Goal: Information Seeking & Learning: Learn about a topic

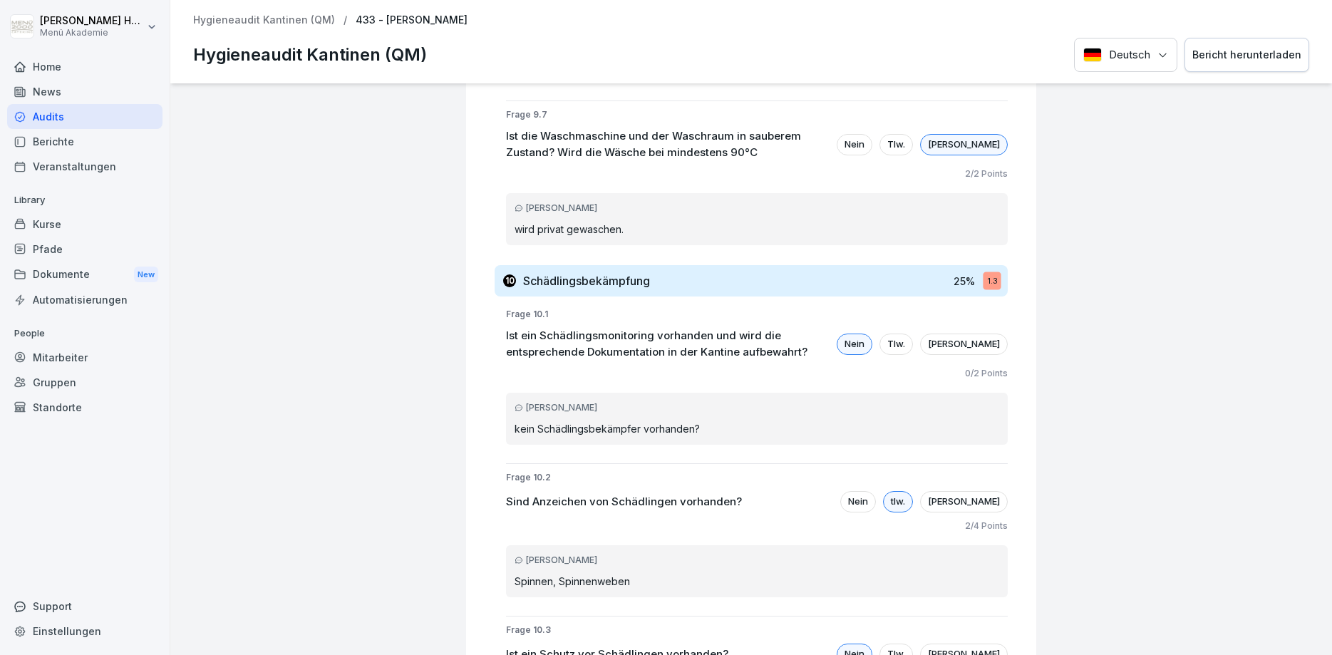
scroll to position [10516, 0]
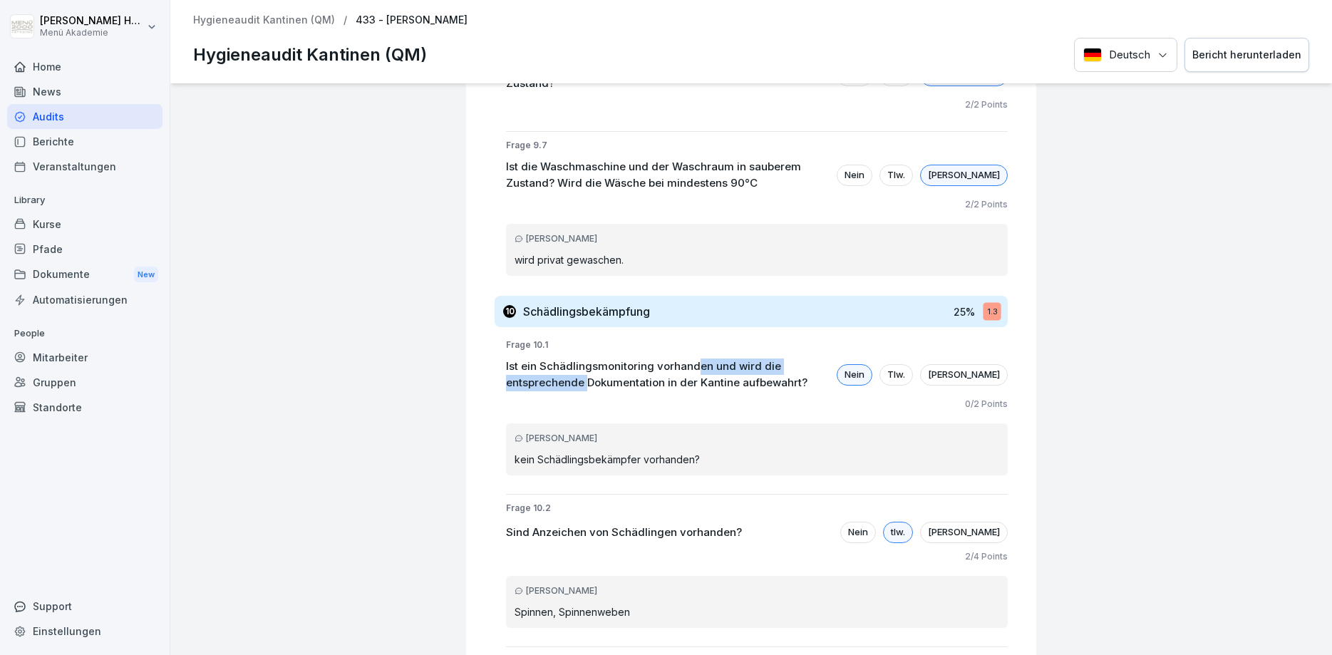
drag, startPoint x: 509, startPoint y: 289, endPoint x: 698, endPoint y: 278, distance: 189.9
click at [698, 358] on p "Ist ein Schädlingsmonitoring vorhanden und wird die entsprechende Dokumentation…" at bounding box center [667, 374] width 323 height 32
click at [583, 358] on p "Ist ein Schädlingsmonitoring vorhanden und wird die entsprechende Dokumentation…" at bounding box center [667, 374] width 323 height 32
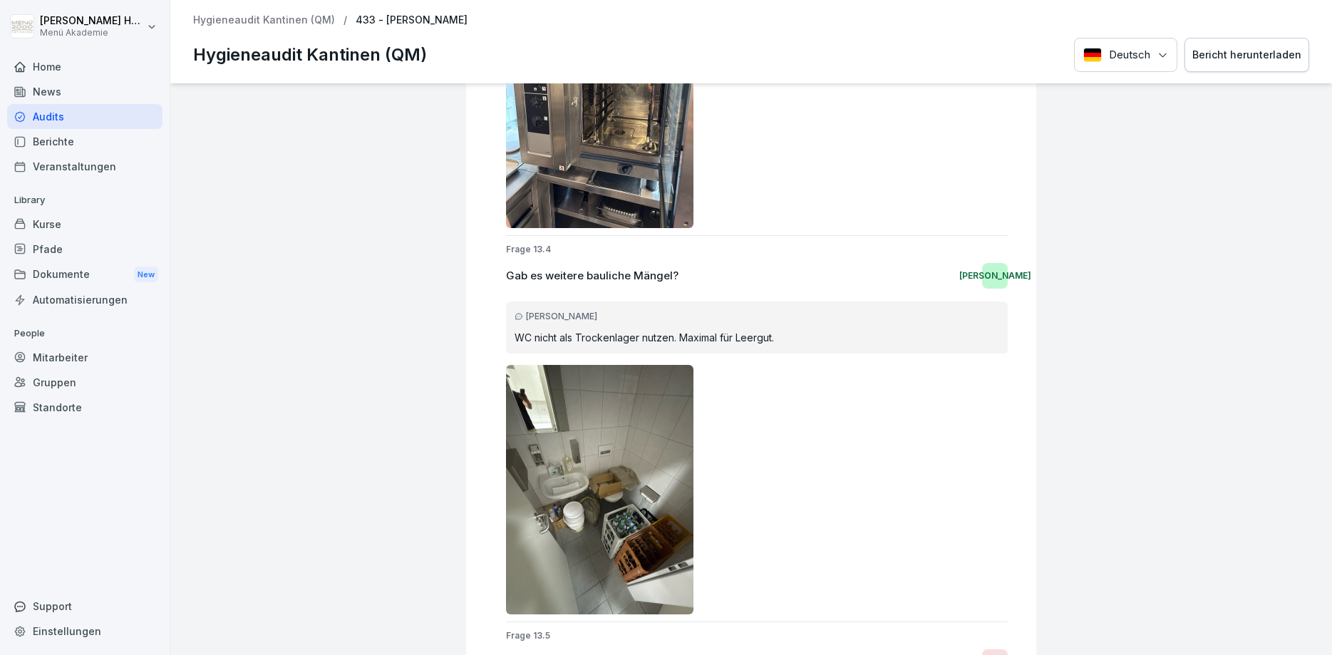
scroll to position [13627, 0]
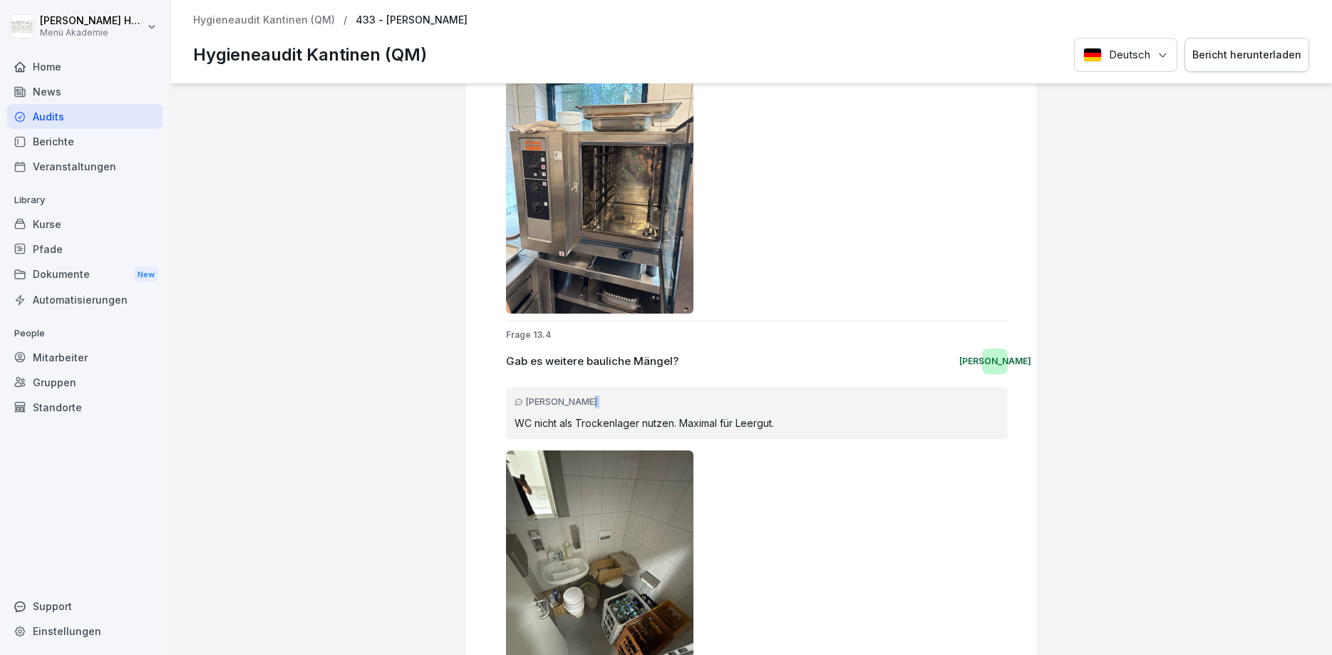
drag, startPoint x: 517, startPoint y: 316, endPoint x: 828, endPoint y: 299, distance: 311.8
click at [827, 387] on div "[PERSON_NAME] WC nicht als Trockenlager nutzen. Maximal für Leergut." at bounding box center [757, 413] width 502 height 52
drag, startPoint x: 777, startPoint y: 317, endPoint x: 507, endPoint y: 328, distance: 270.2
click at [507, 387] on div "[PERSON_NAME] WC nicht als Trockenlager nutzen. Maximal für Leergut." at bounding box center [757, 413] width 502 height 52
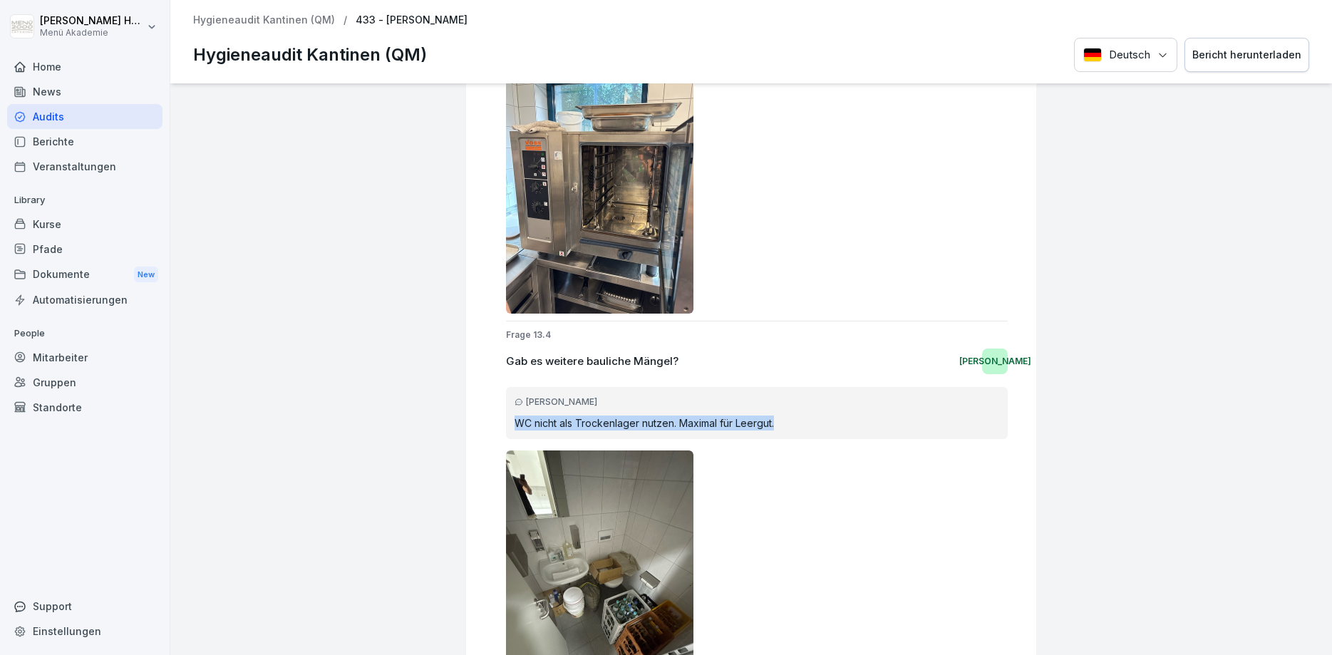
drag, startPoint x: 512, startPoint y: 311, endPoint x: 799, endPoint y: 308, distance: 286.4
click at [799, 387] on div "[PERSON_NAME] WC nicht als Trockenlager nutzen. Maximal für Leergut." at bounding box center [757, 413] width 502 height 52
click at [769, 450] on div at bounding box center [757, 574] width 502 height 249
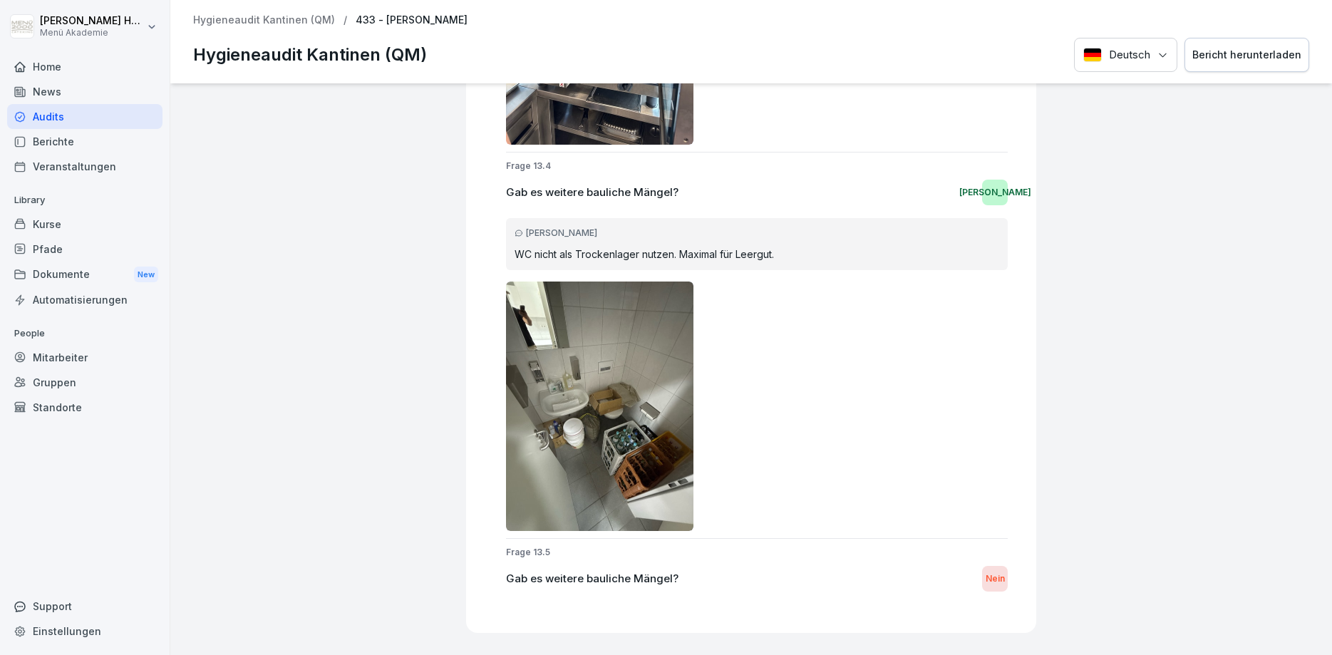
scroll to position [13798, 0]
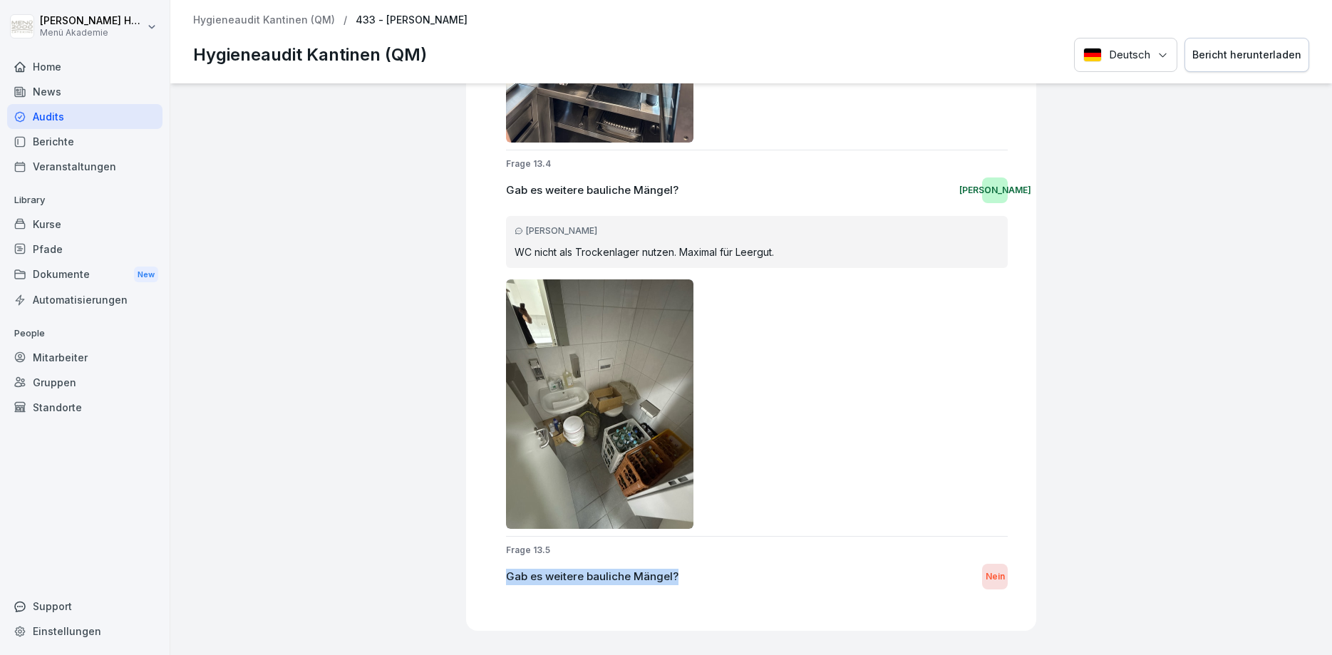
drag, startPoint x: 686, startPoint y: 475, endPoint x: 507, endPoint y: 485, distance: 179.1
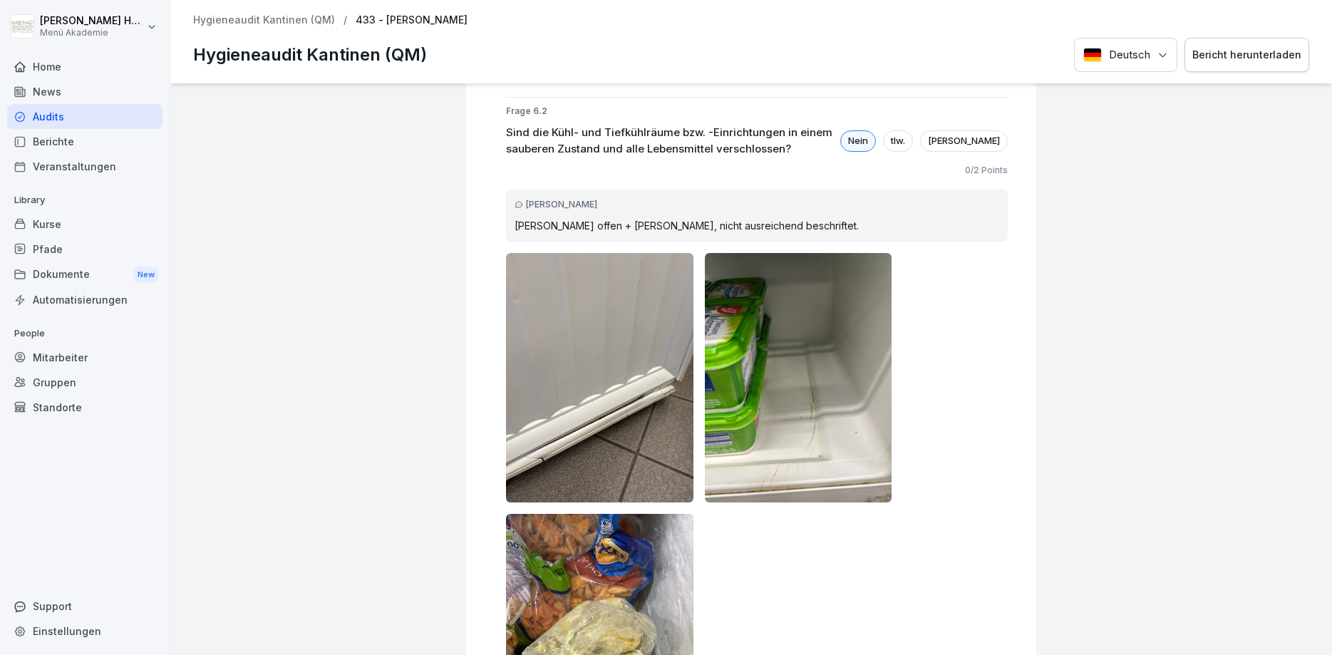
scroll to position [3676, 0]
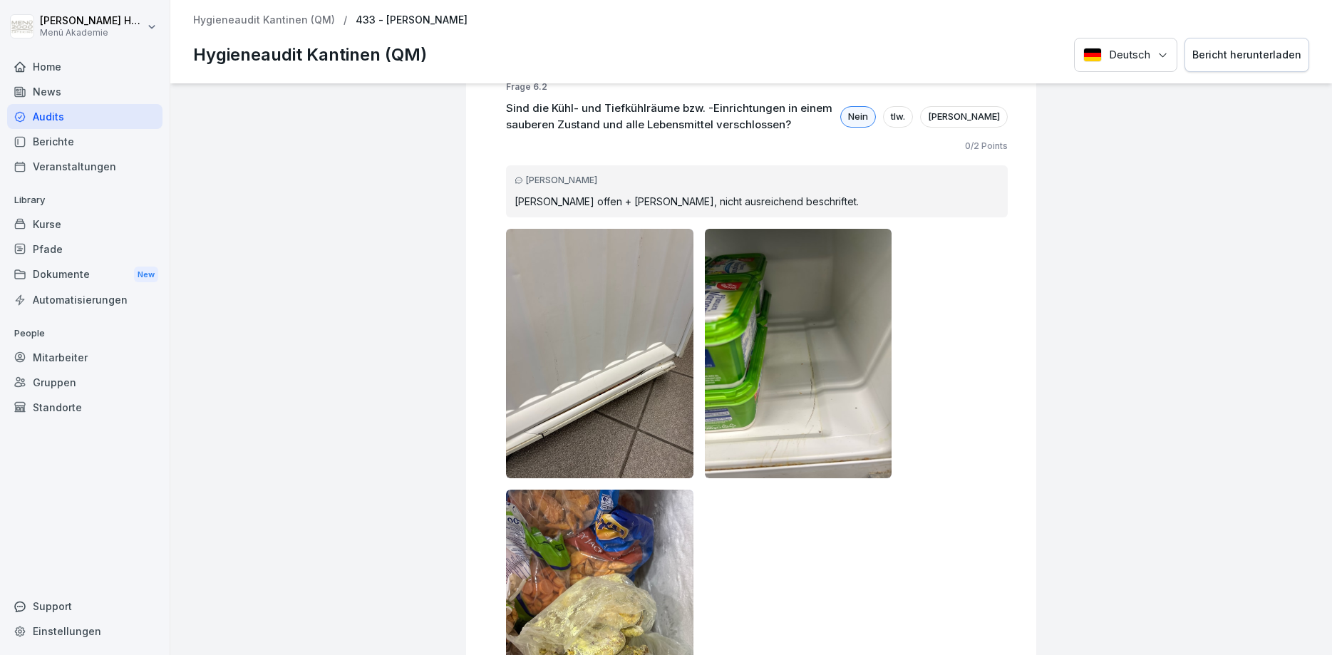
click at [533, 229] on img at bounding box center [599, 353] width 187 height 249
click at [829, 532] on div at bounding box center [757, 614] width 502 height 771
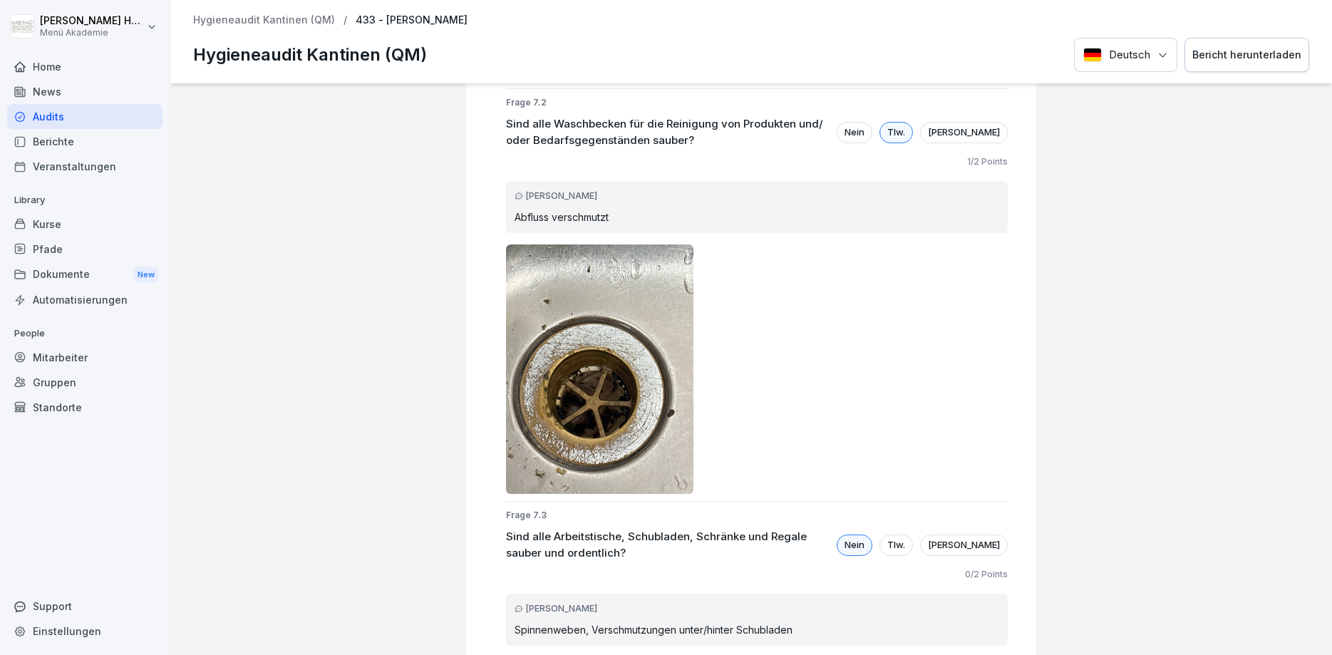
scroll to position [6412, 0]
